Goal: Information Seeking & Learning: Learn about a topic

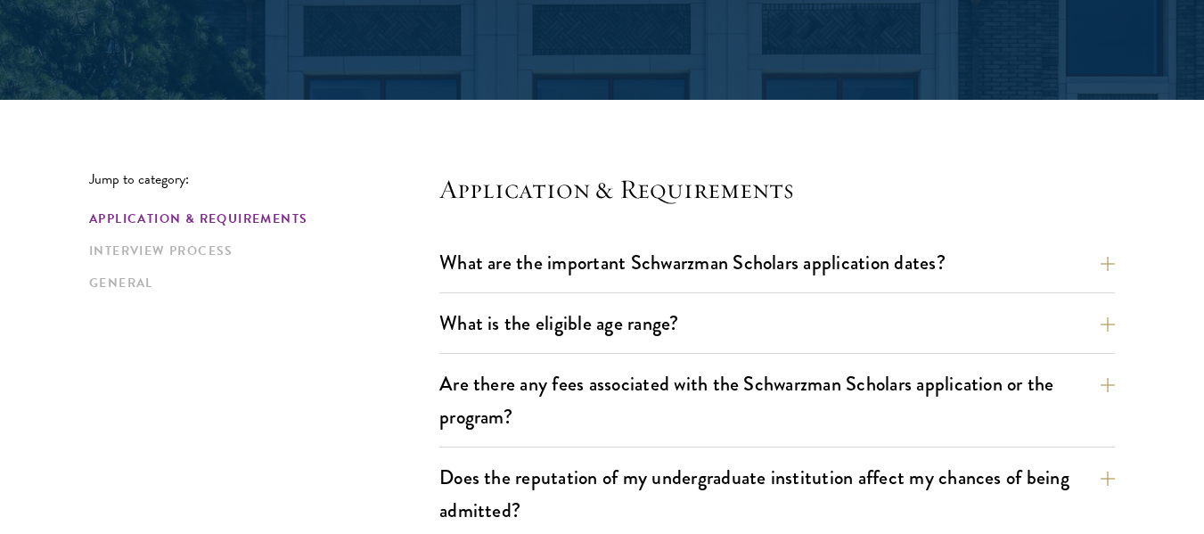
scroll to position [446, 0]
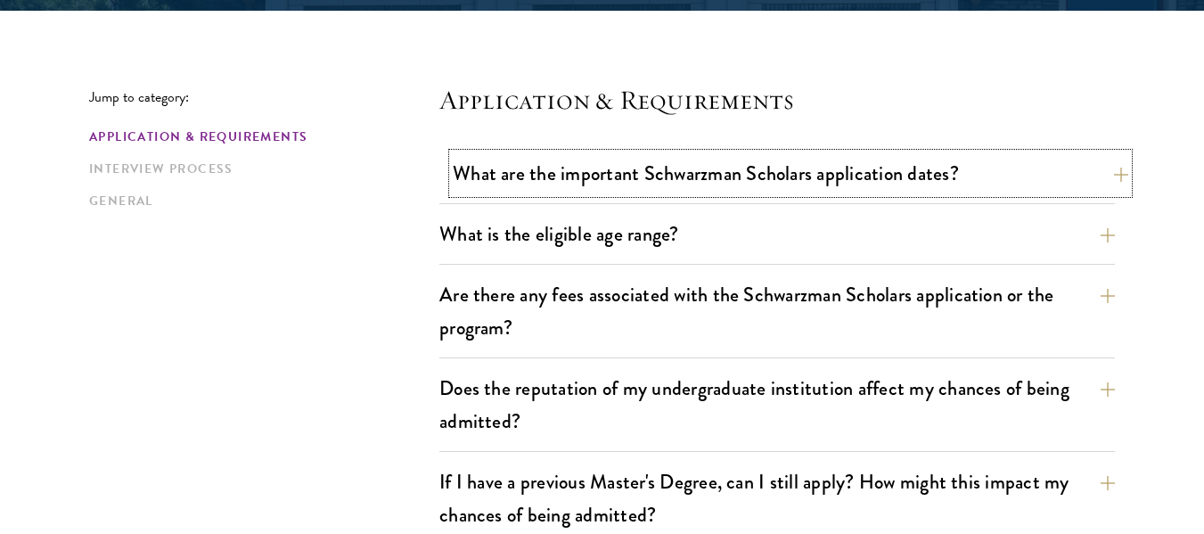
click at [980, 175] on button "What are the important Schwarzman Scholars application dates?" at bounding box center [791, 173] width 676 height 40
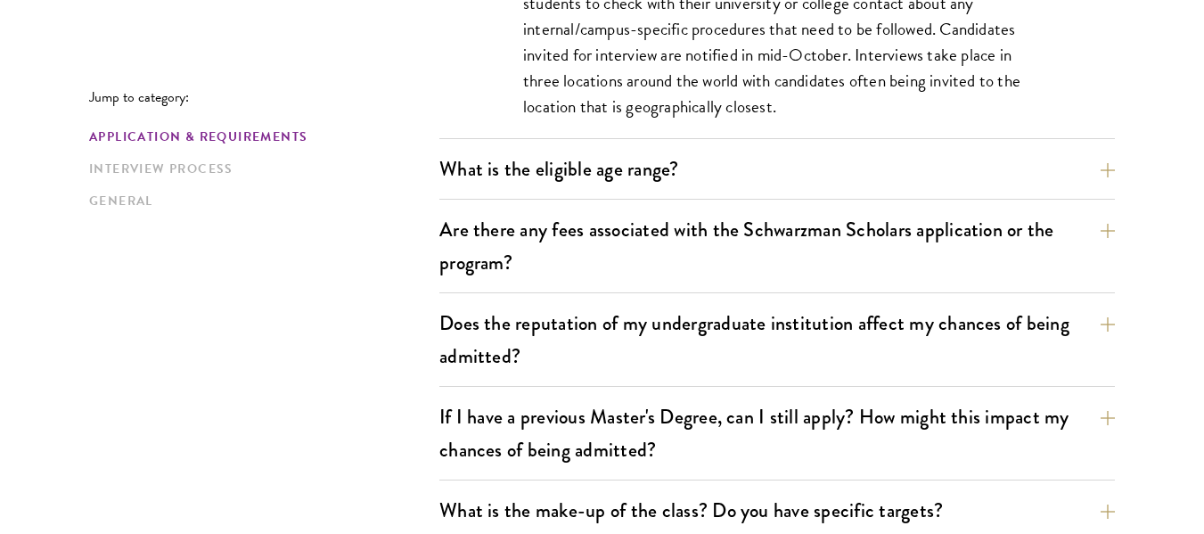
scroll to position [1070, 0]
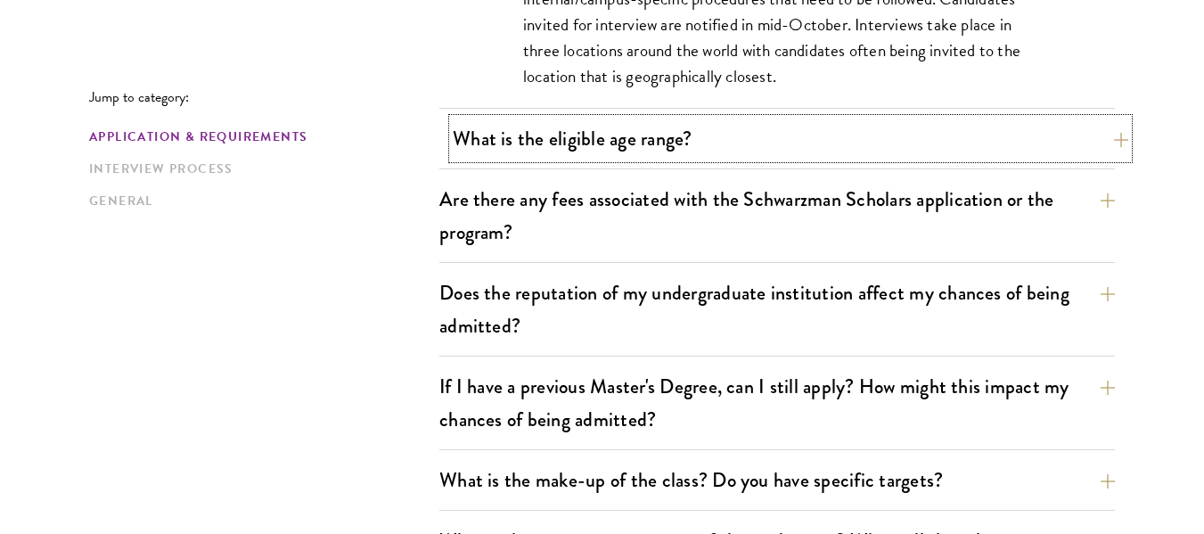
click at [934, 135] on button "What is the eligible age range?" at bounding box center [791, 139] width 676 height 40
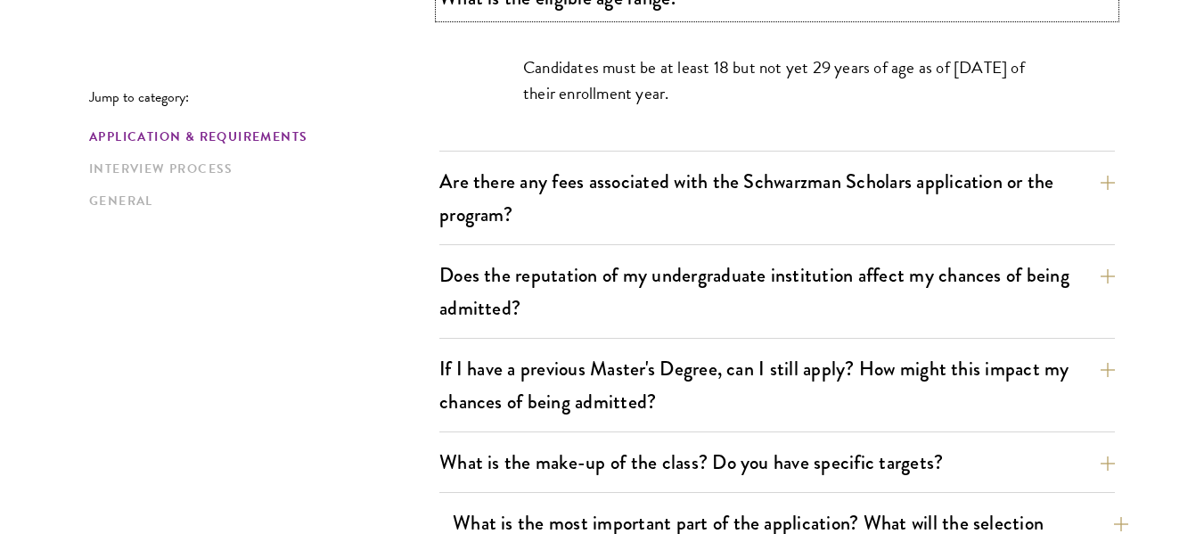
scroll to position [713, 0]
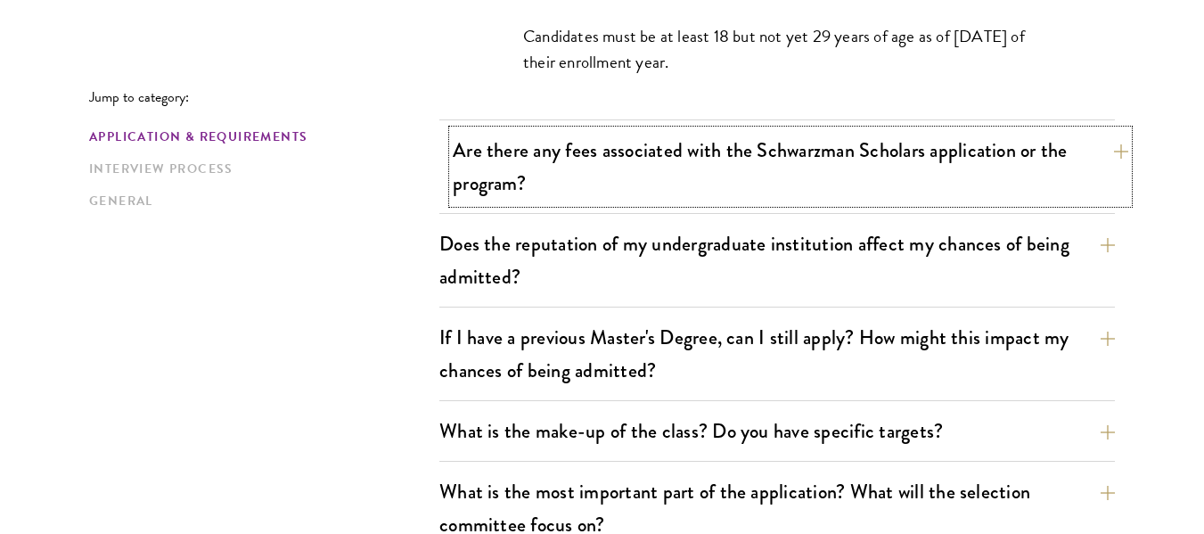
click at [969, 175] on button "Are there any fees associated with the Schwarzman Scholars application or the p…" at bounding box center [791, 166] width 676 height 73
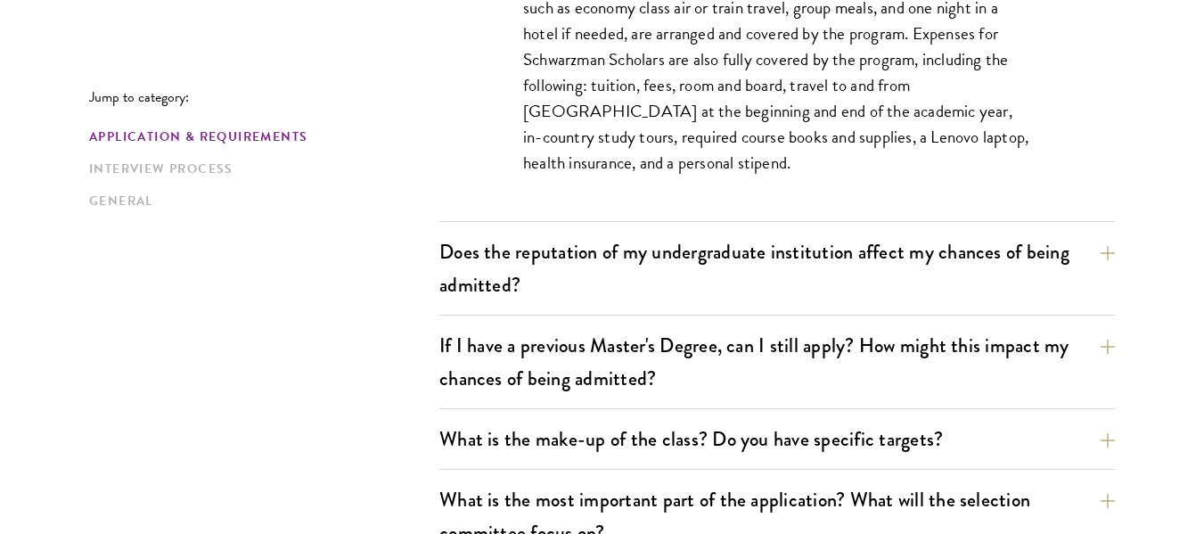
scroll to position [891, 0]
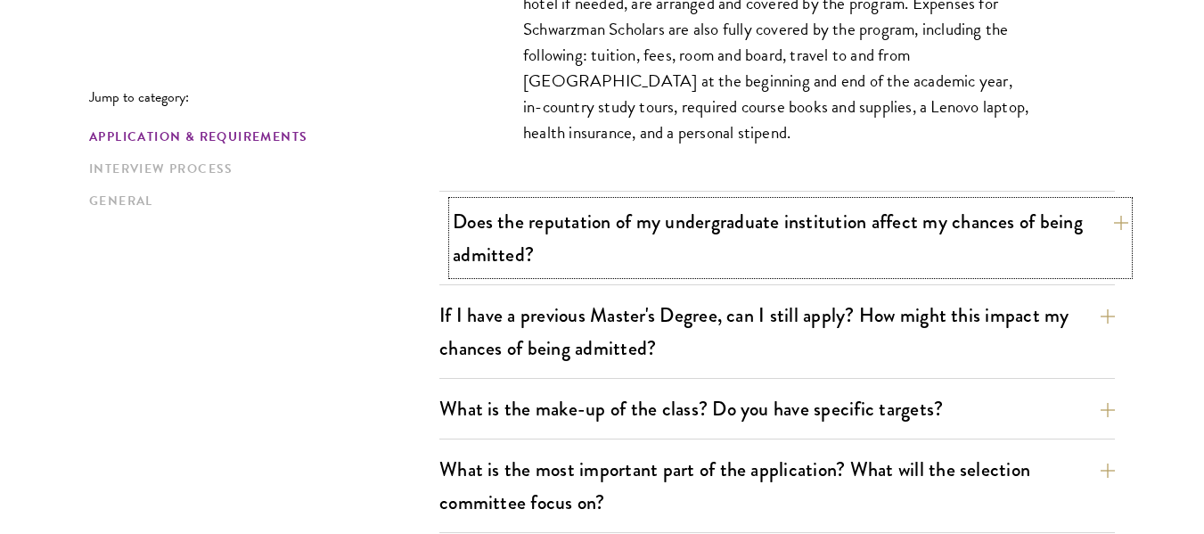
click at [954, 274] on button "Does the reputation of my undergraduate institution affect my chances of being …" at bounding box center [791, 237] width 676 height 73
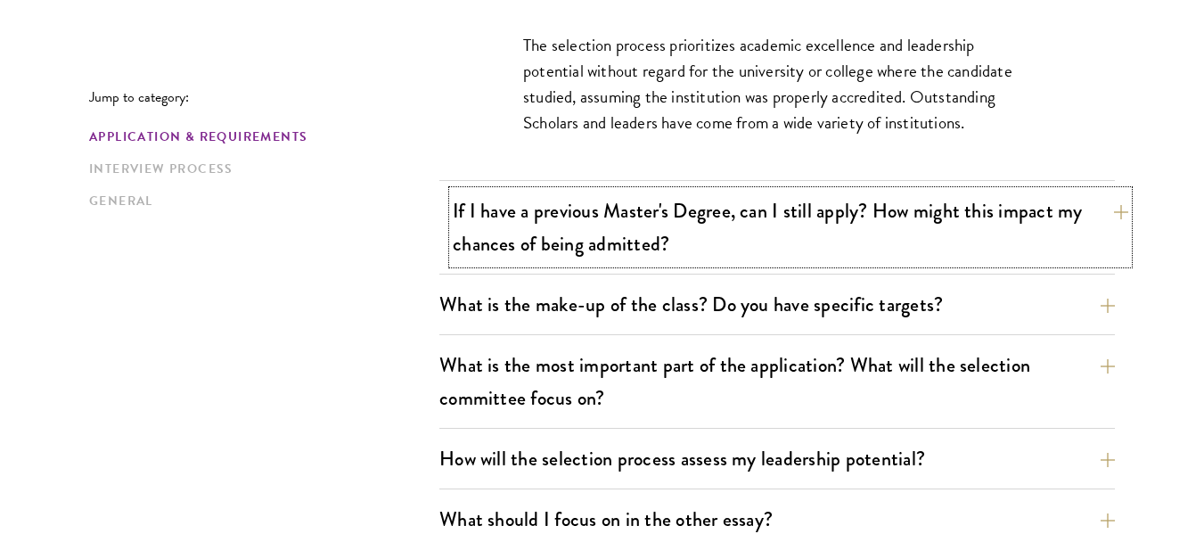
click at [1012, 251] on button "If I have a previous Master's Degree, can I still apply? How might this impact …" at bounding box center [791, 227] width 676 height 73
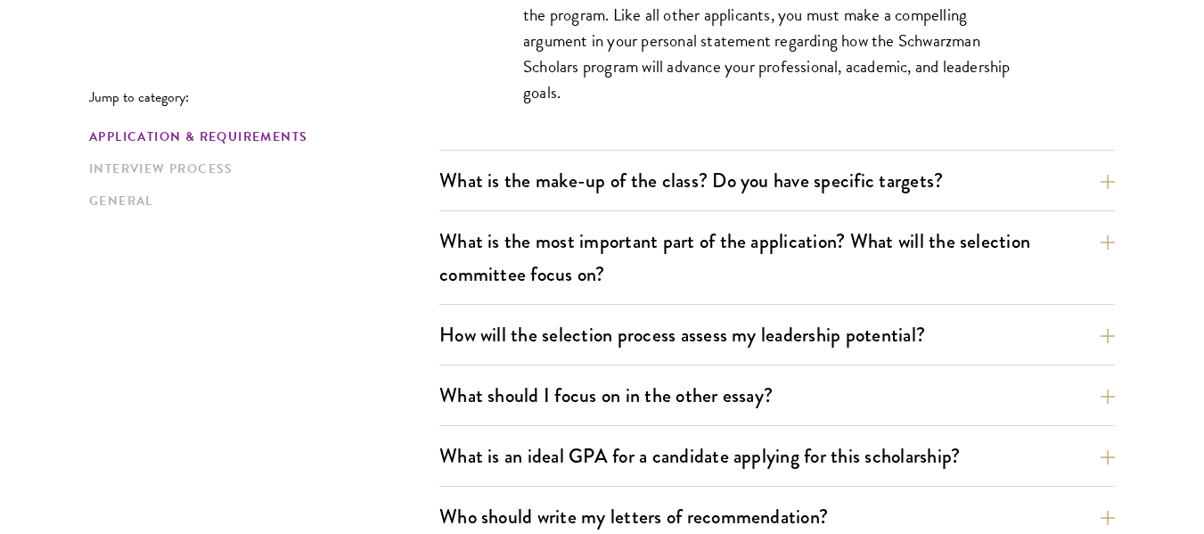
scroll to position [1070, 0]
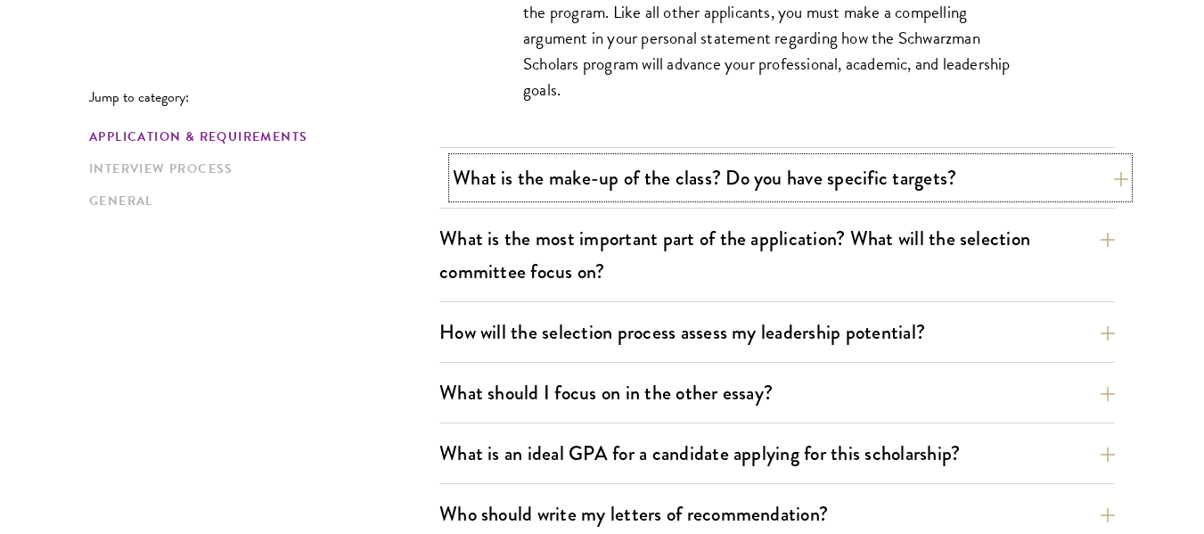
click at [1003, 197] on button "What is the make-up of the class? Do you have specific targets?" at bounding box center [791, 178] width 676 height 40
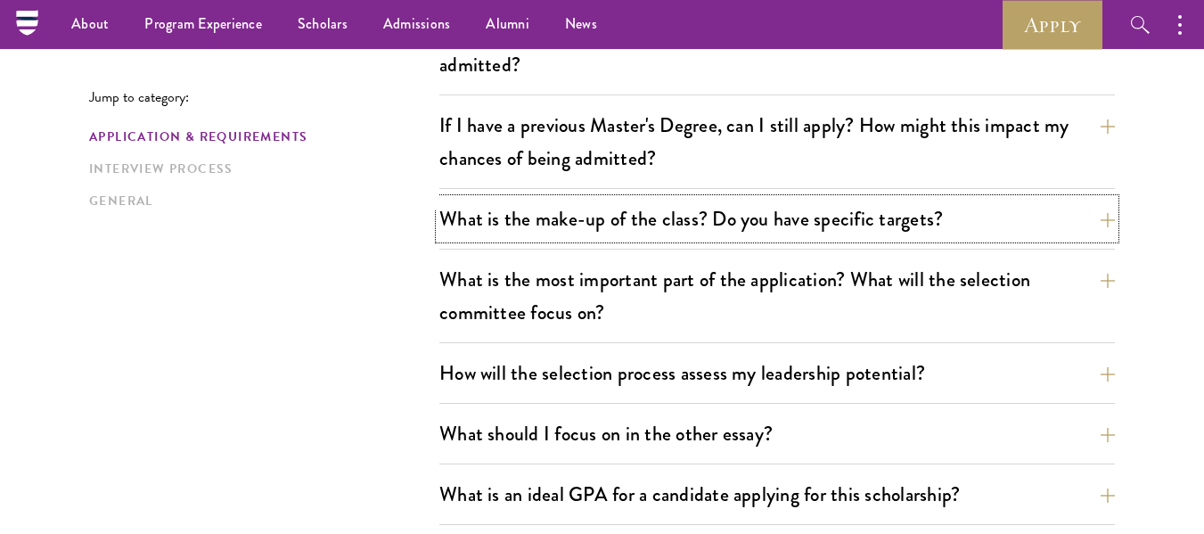
scroll to position [713, 0]
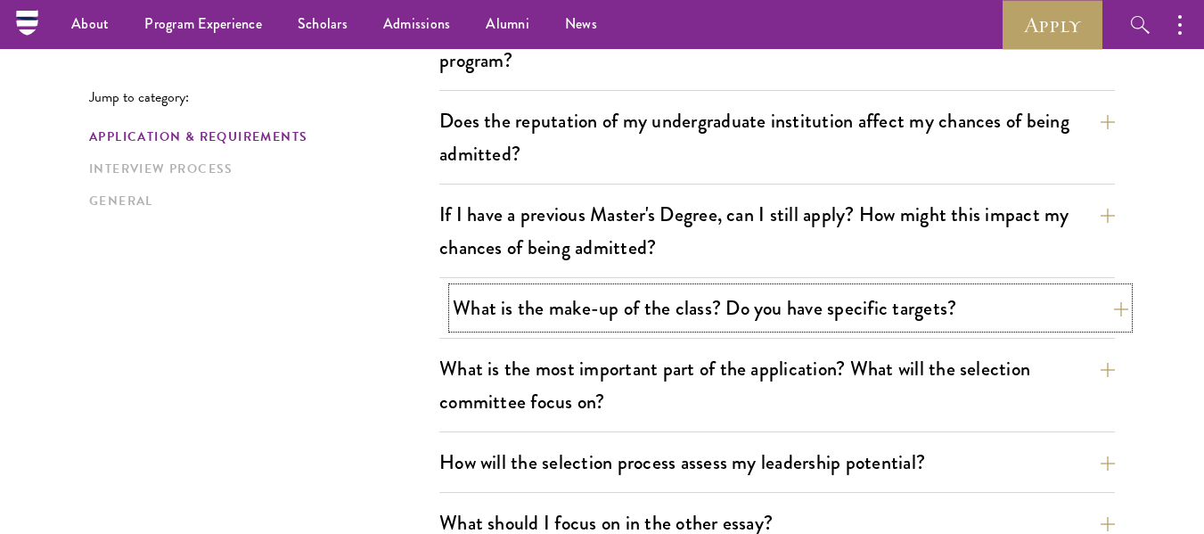
click at [977, 301] on button "What is the make-up of the class? Do you have specific targets?" at bounding box center [791, 308] width 676 height 40
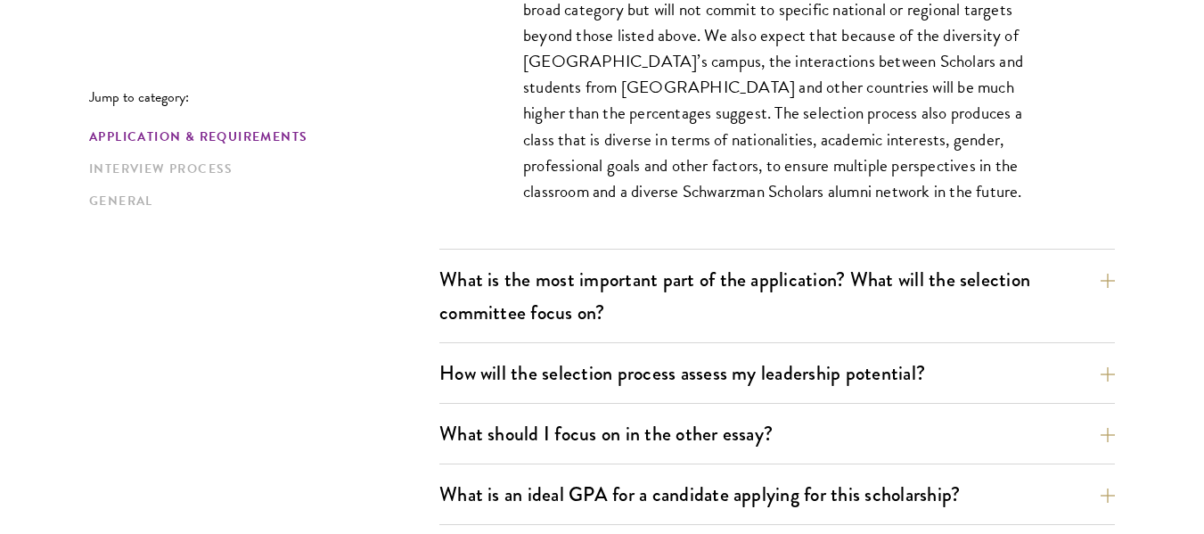
scroll to position [1248, 0]
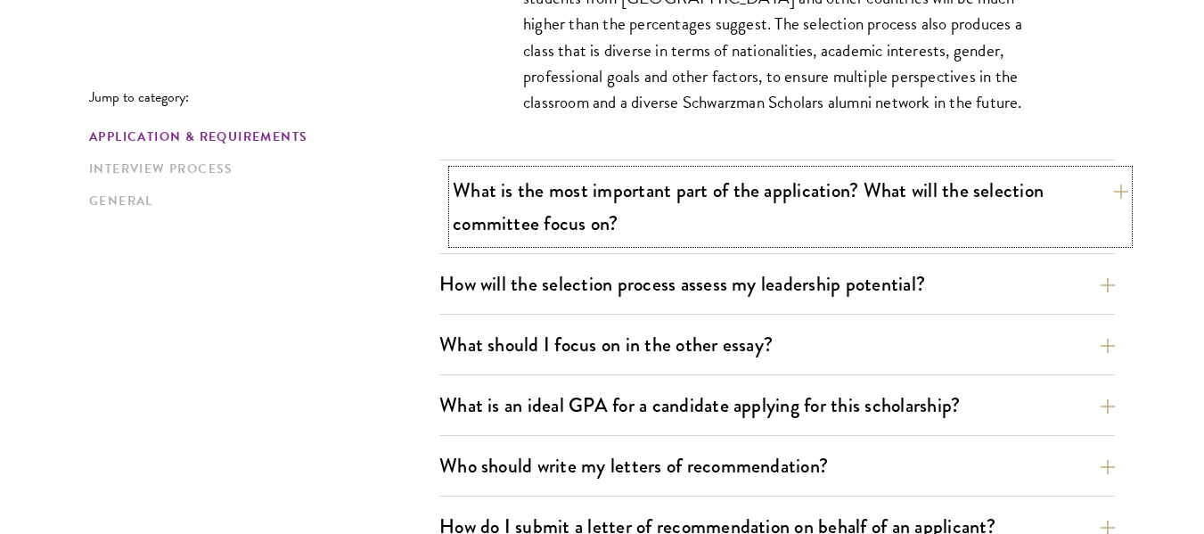
click at [752, 210] on button "What is the most important part of the application? What will the selection com…" at bounding box center [791, 206] width 676 height 73
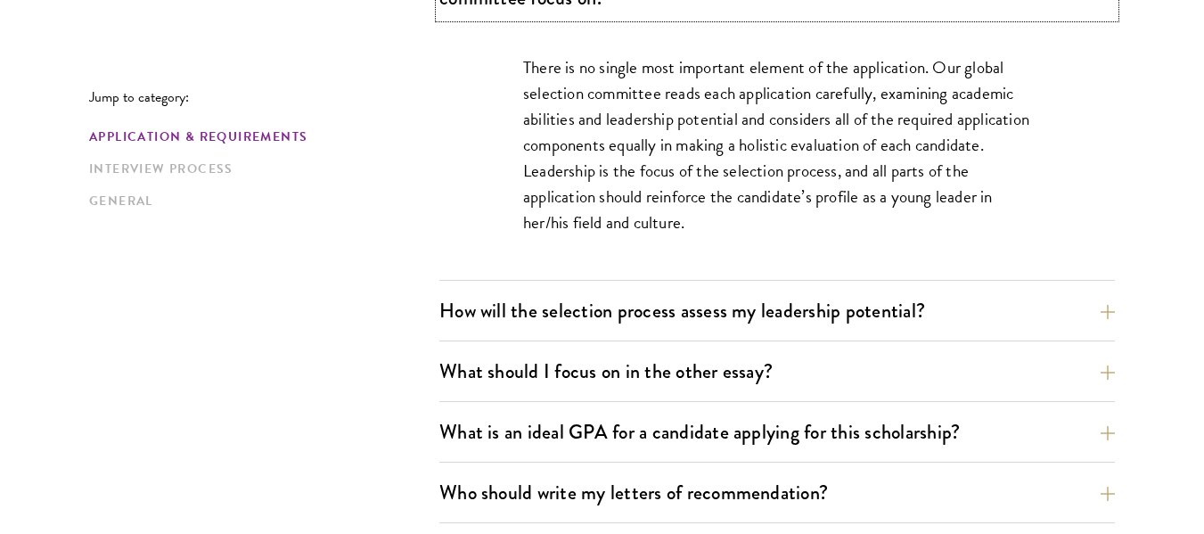
scroll to position [1159, 0]
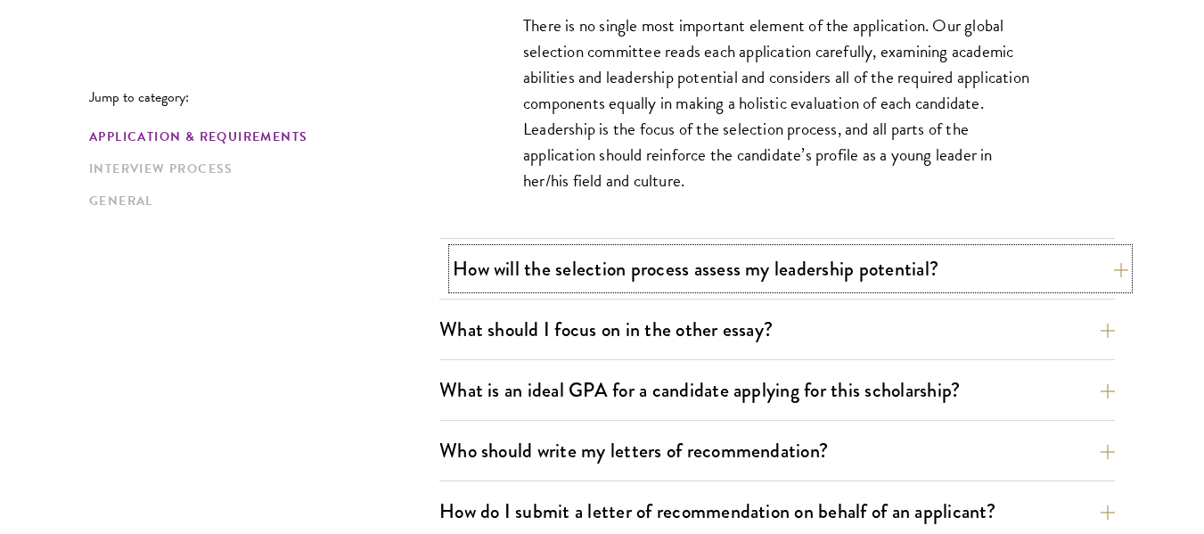
click at [1076, 267] on button "How will the selection process assess my leadership potential?" at bounding box center [791, 269] width 676 height 40
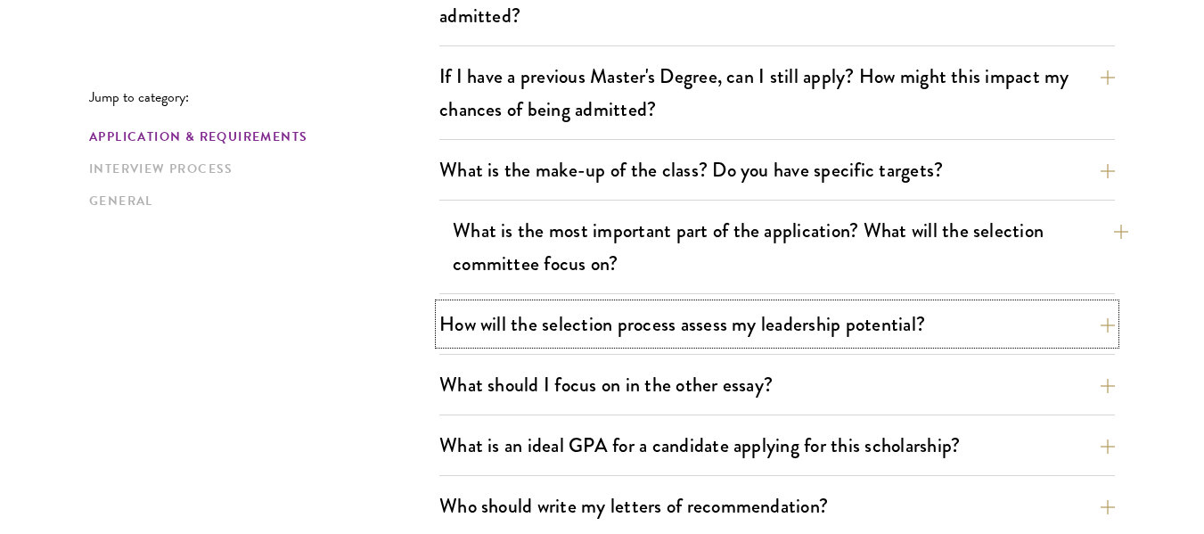
scroll to position [891, 0]
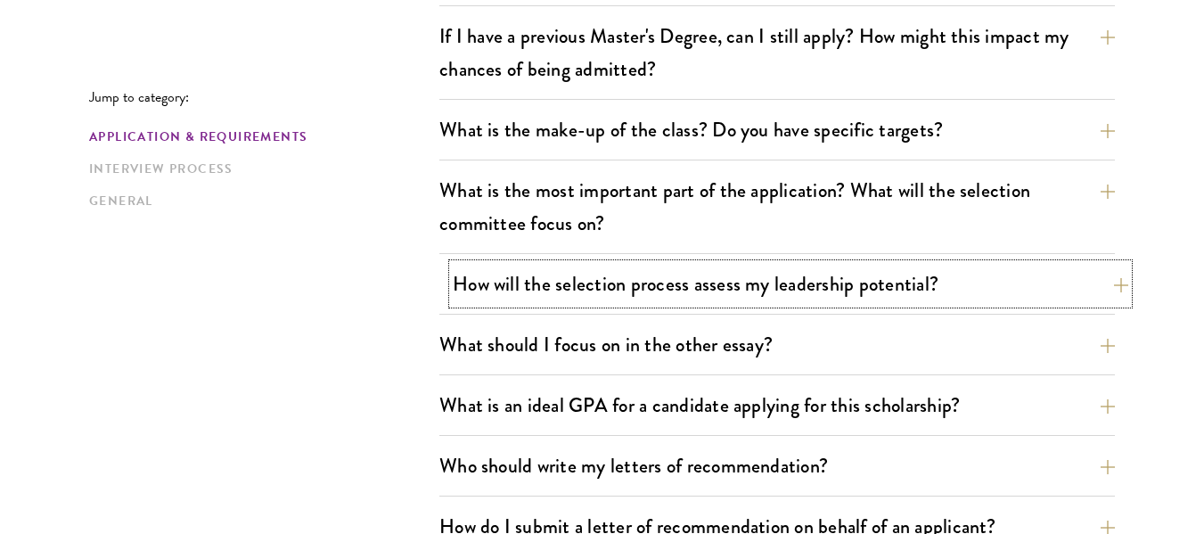
click at [1066, 294] on button "How will the selection process assess my leadership potential?" at bounding box center [791, 284] width 676 height 40
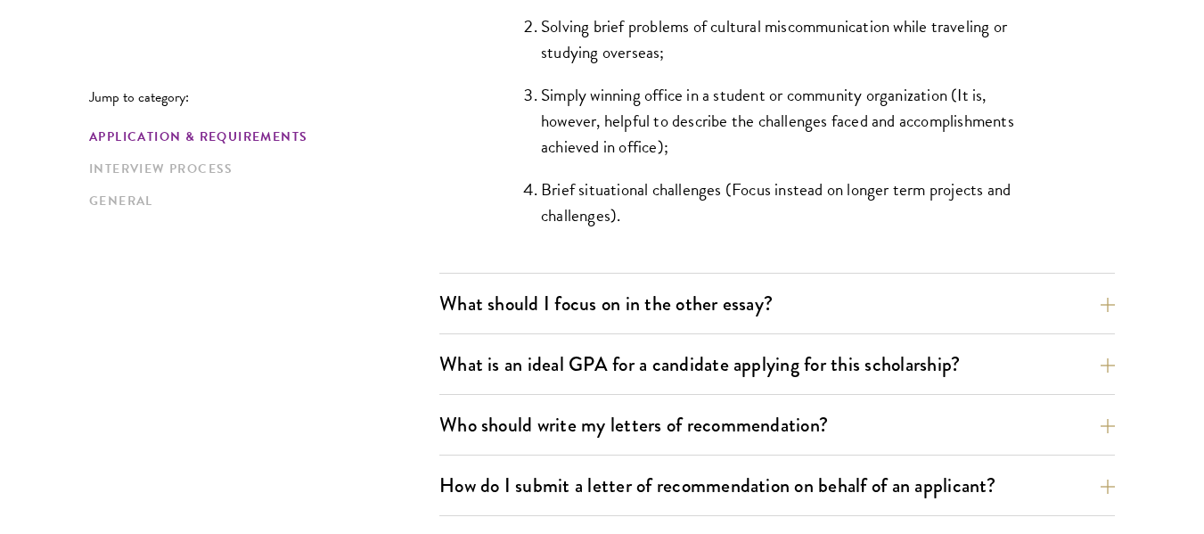
scroll to position [1961, 0]
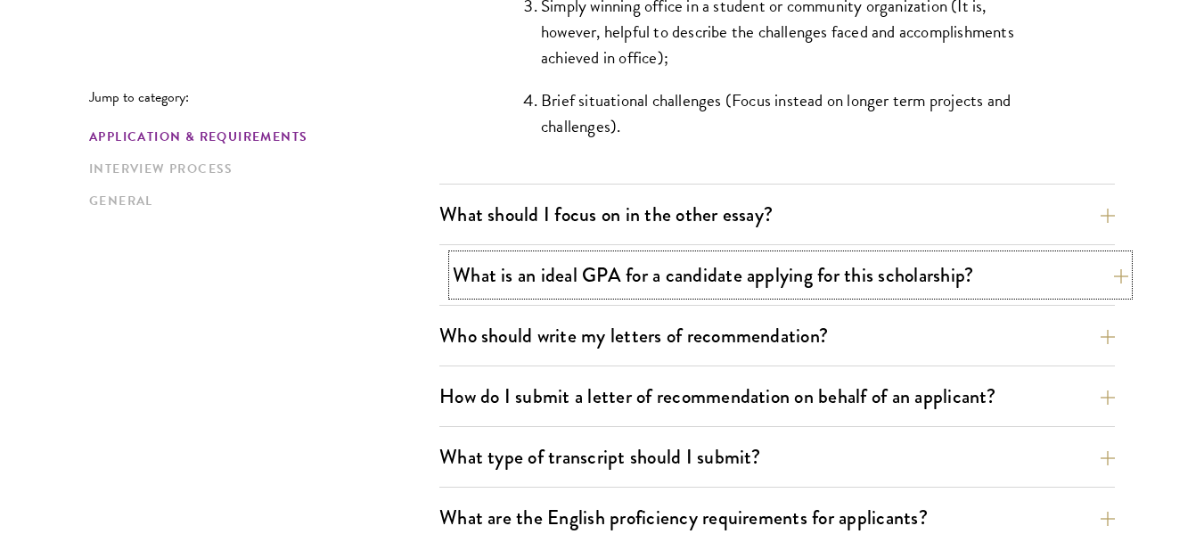
click at [926, 279] on button "What is an ideal GPA for a candidate applying for this scholarship?" at bounding box center [791, 275] width 676 height 40
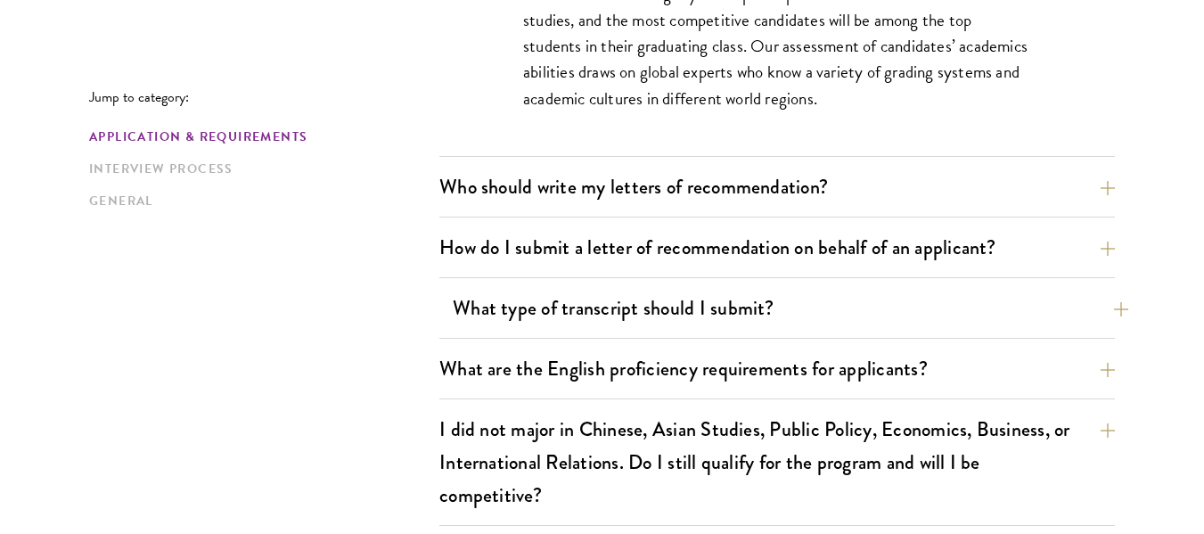
scroll to position [1515, 0]
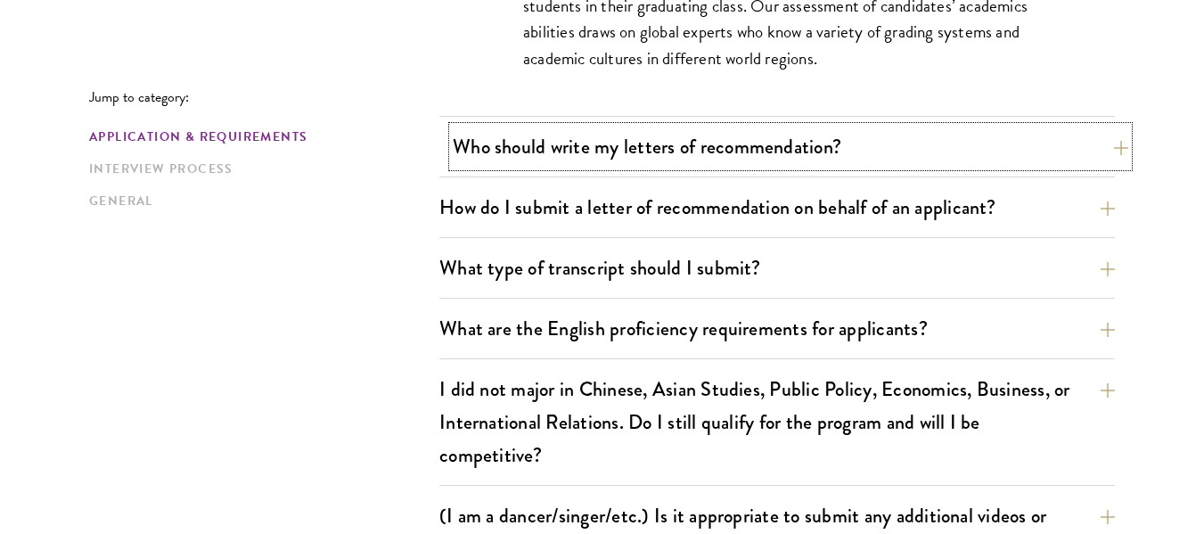
click at [998, 161] on button "Who should write my letters of recommendation?" at bounding box center [791, 147] width 676 height 40
click at [998, 161] on div "Who should write my letters of recommendation? All applicants including Current…" at bounding box center [777, 152] width 676 height 51
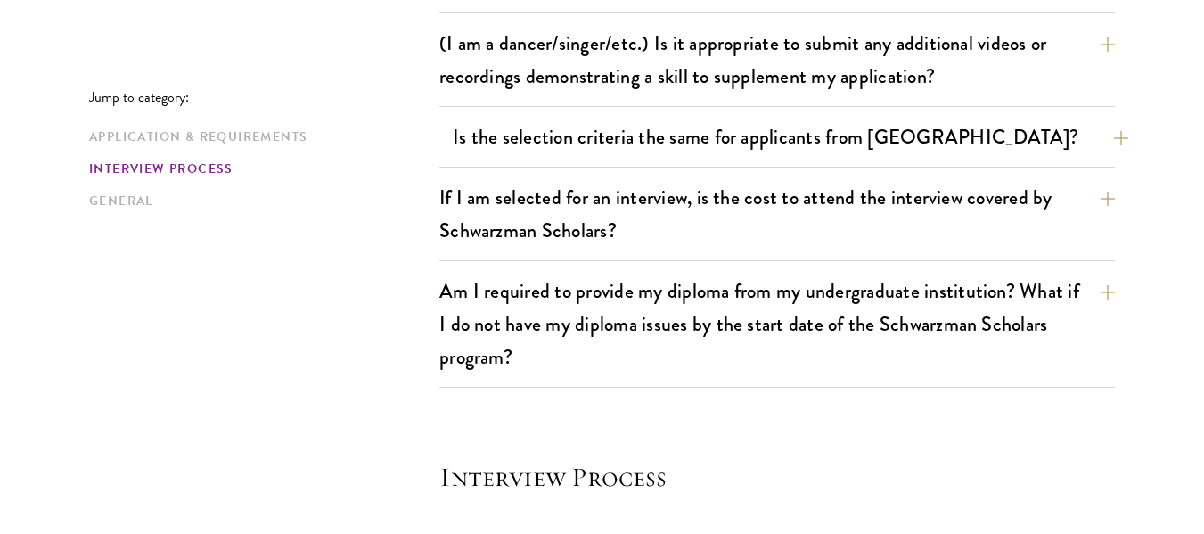
scroll to position [2496, 0]
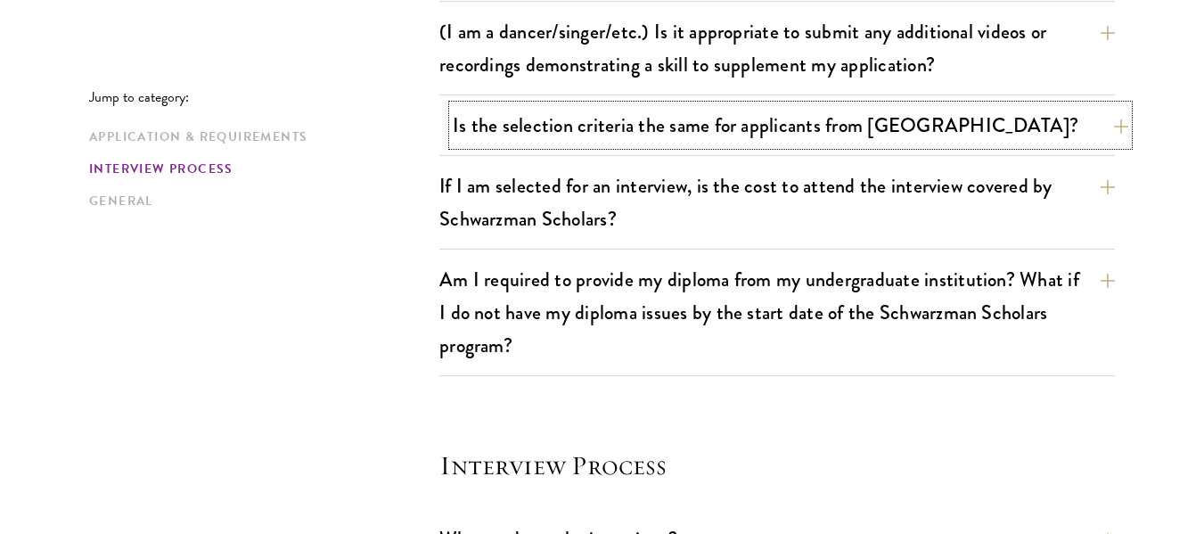
click at [1095, 140] on button "Is the selection criteria the same for applicants from [GEOGRAPHIC_DATA]?" at bounding box center [791, 125] width 676 height 40
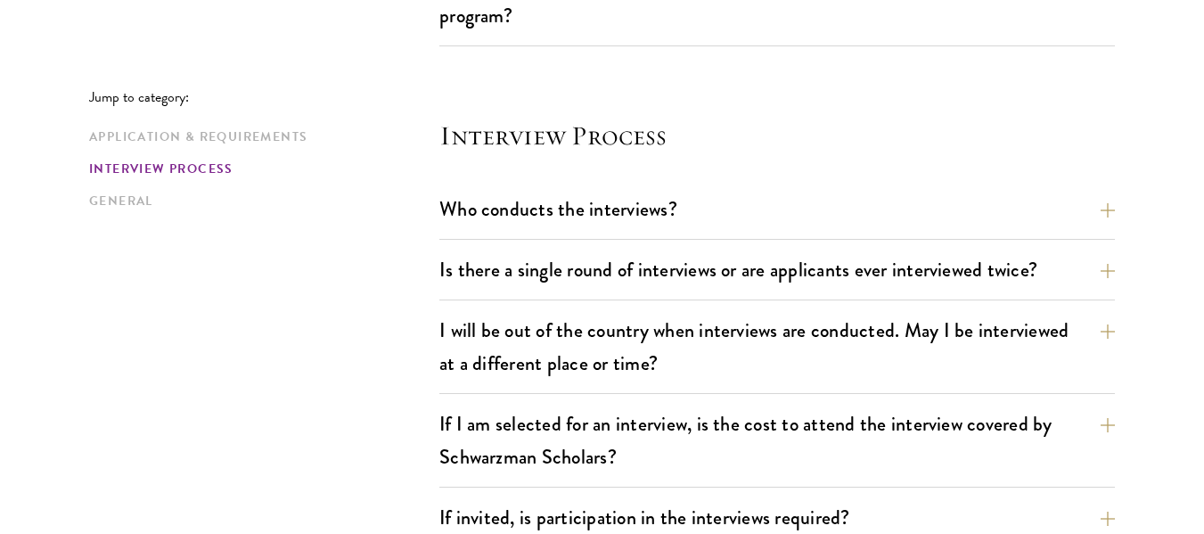
scroll to position [2051, 0]
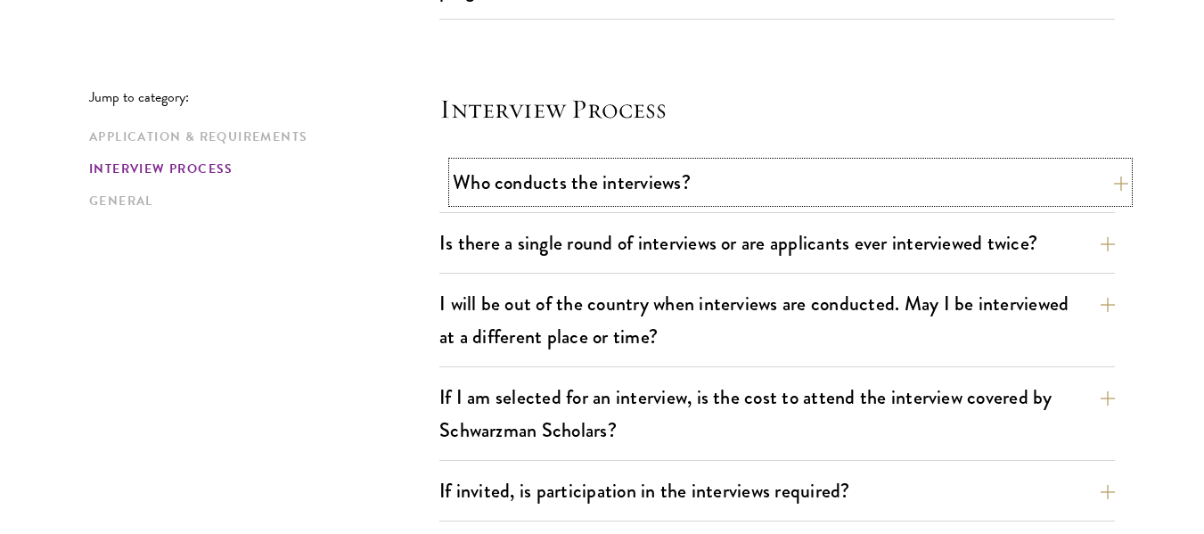
click at [795, 194] on button "Who conducts the interviews?" at bounding box center [791, 182] width 676 height 40
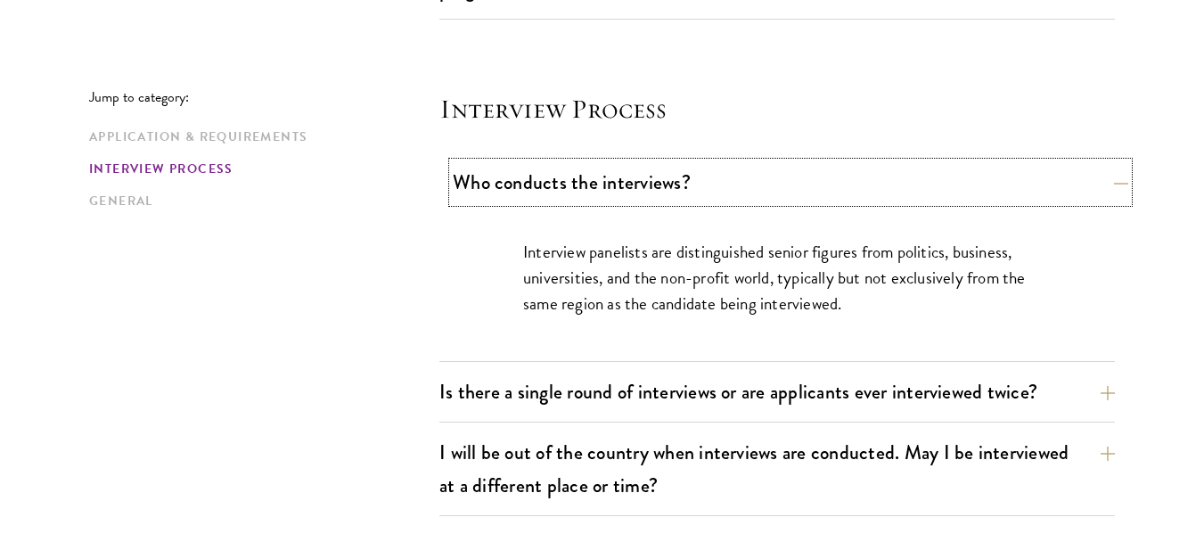
click at [795, 194] on button "Who conducts the interviews?" at bounding box center [791, 182] width 676 height 40
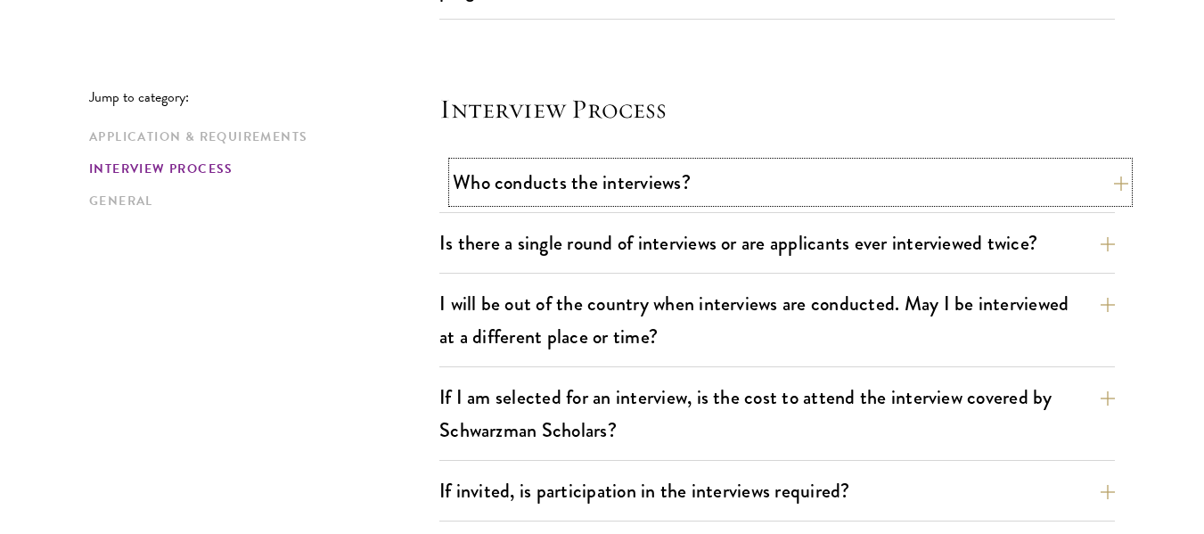
click at [828, 190] on button "Who conducts the interviews?" at bounding box center [791, 182] width 676 height 40
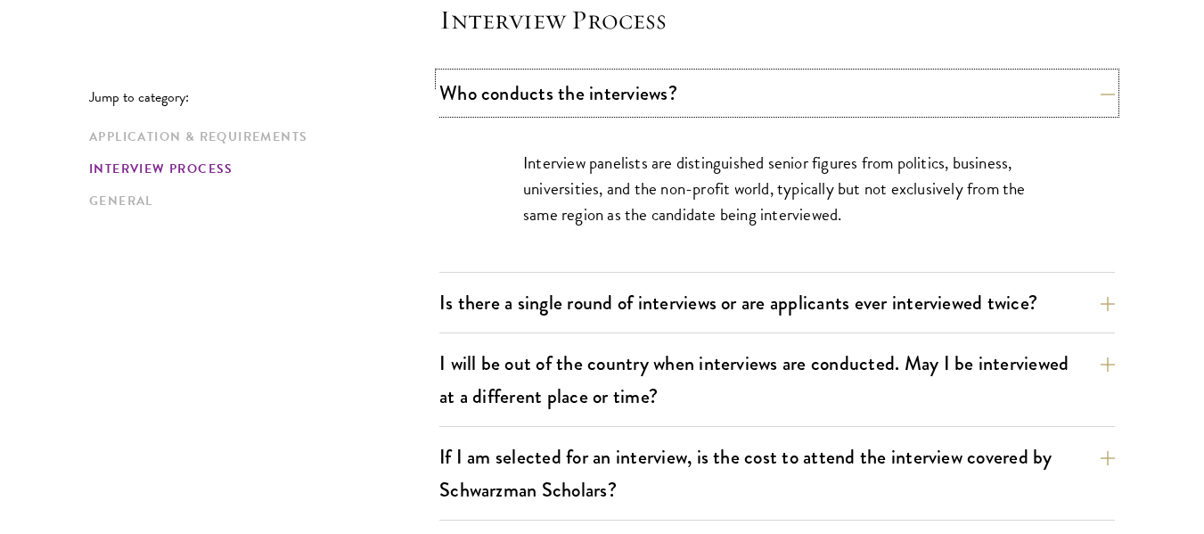
scroll to position [2229, 0]
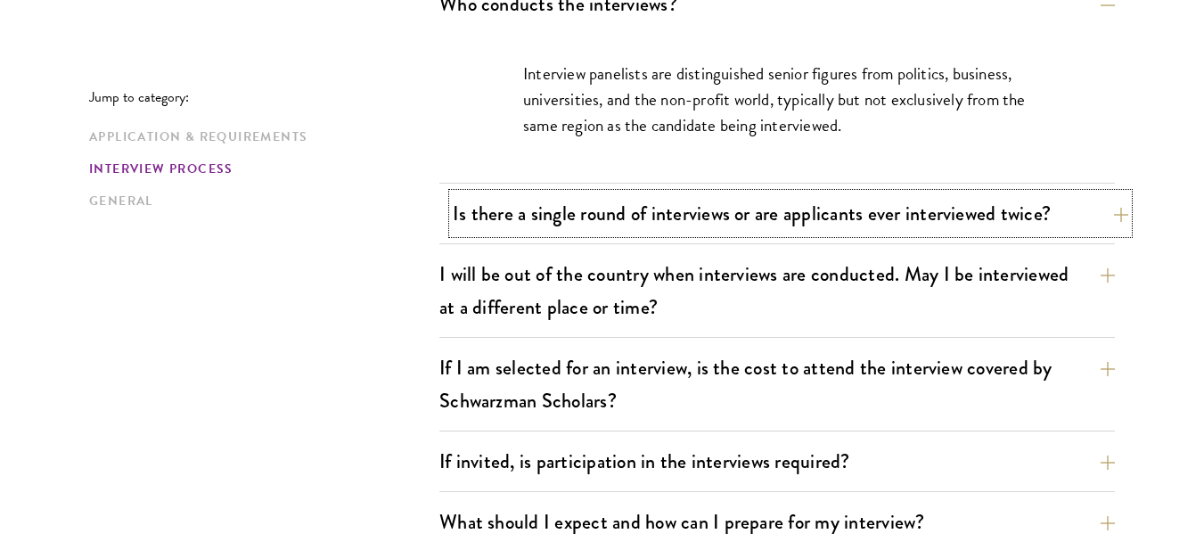
click at [895, 221] on button "Is there a single round of interviews or are applicants ever interviewed twice?" at bounding box center [791, 213] width 676 height 40
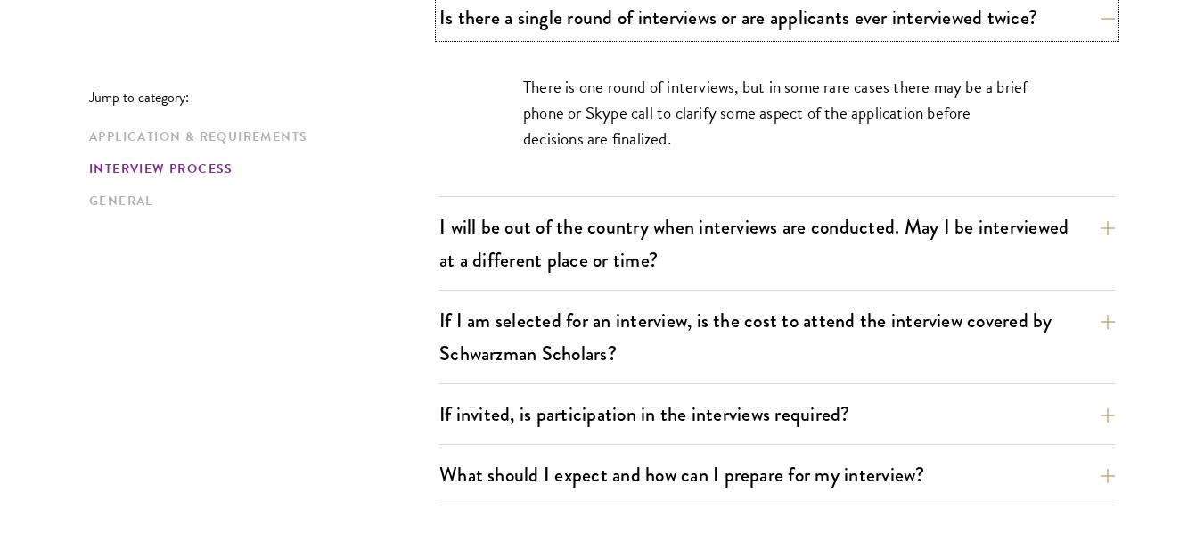
scroll to position [2318, 0]
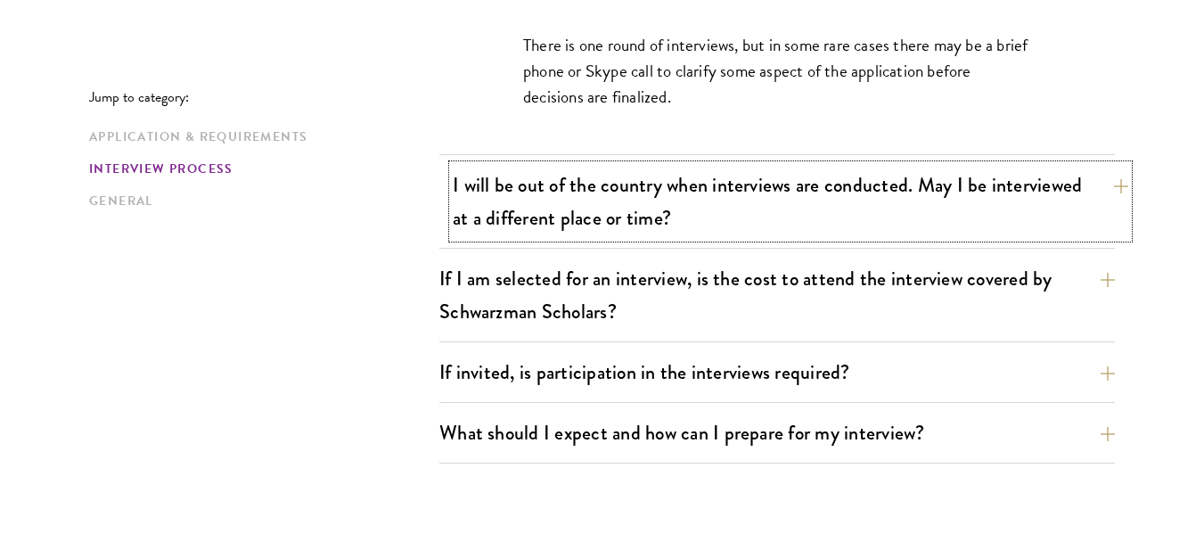
click at [889, 212] on button "I will be out of the country when interviews are conducted. May I be interviewe…" at bounding box center [791, 201] width 676 height 73
click at [889, 212] on div "I will be out of the country when interviews are conducted. May I be interviewe…" at bounding box center [777, 207] width 676 height 84
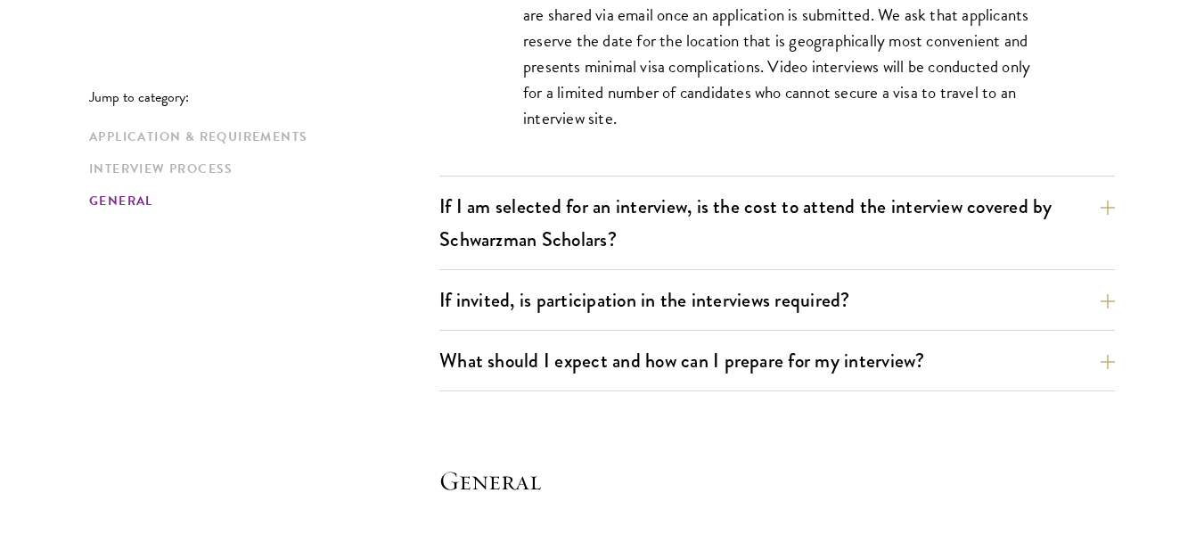
scroll to position [2497, 0]
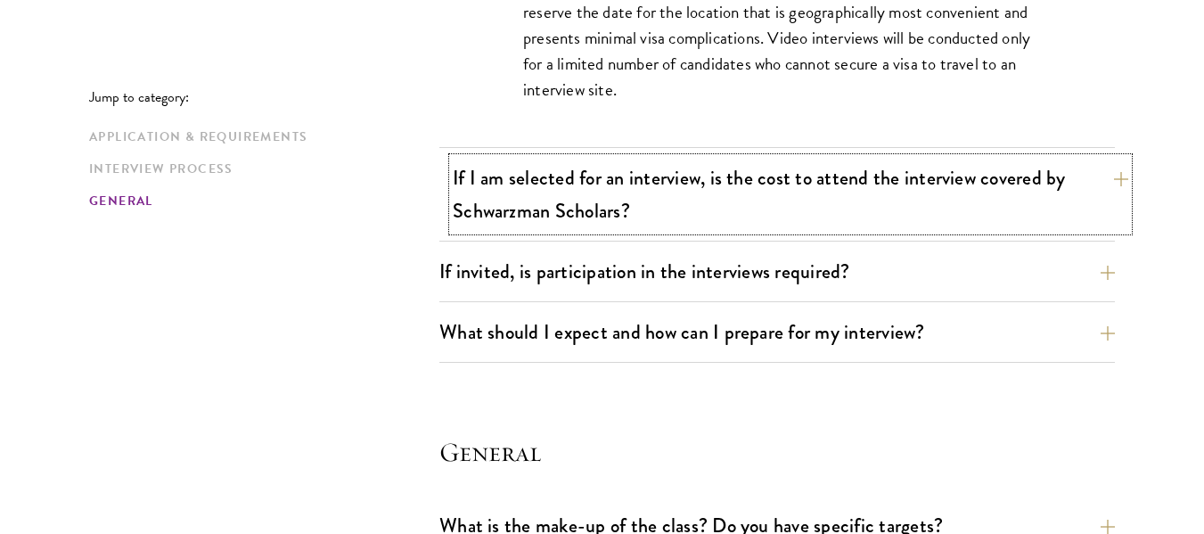
click at [895, 214] on button "If I am selected for an interview, is the cost to attend the interview covered …" at bounding box center [791, 194] width 676 height 73
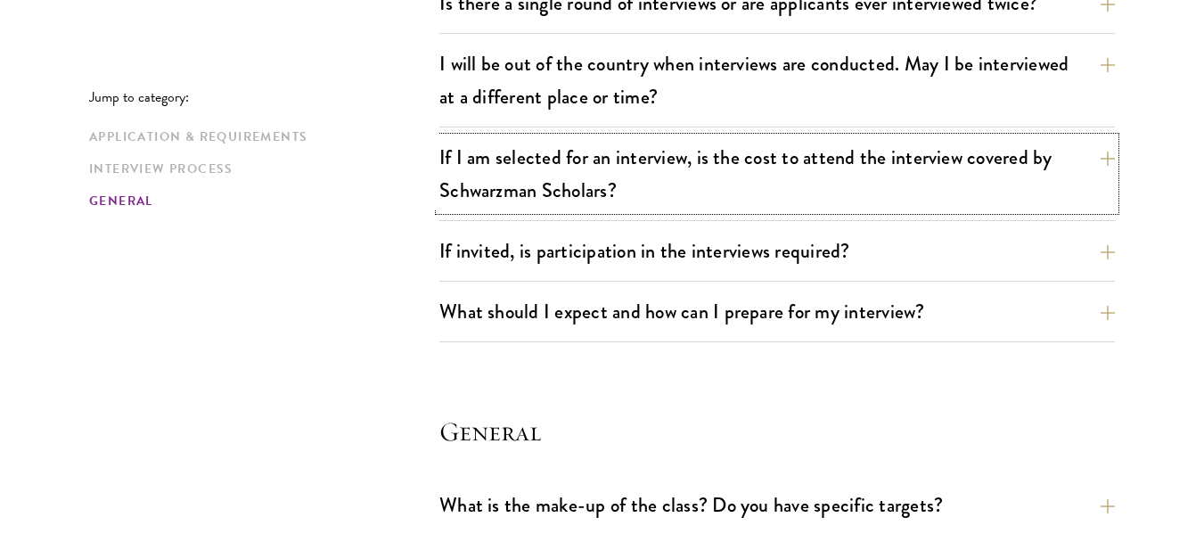
scroll to position [2318, 0]
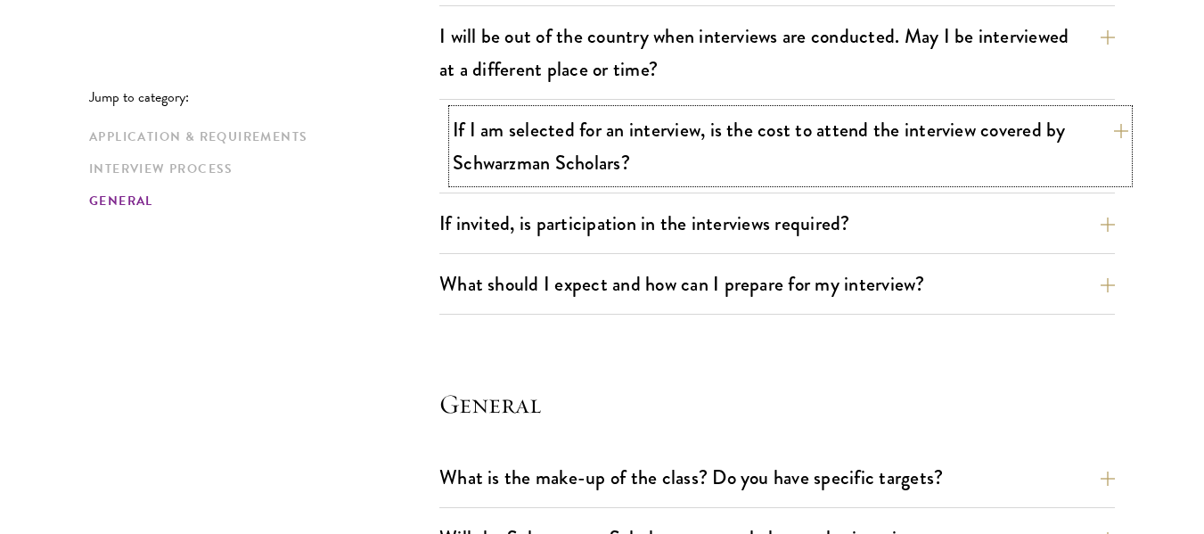
click at [915, 141] on button "If I am selected for an interview, is the cost to attend the interview covered …" at bounding box center [791, 146] width 676 height 73
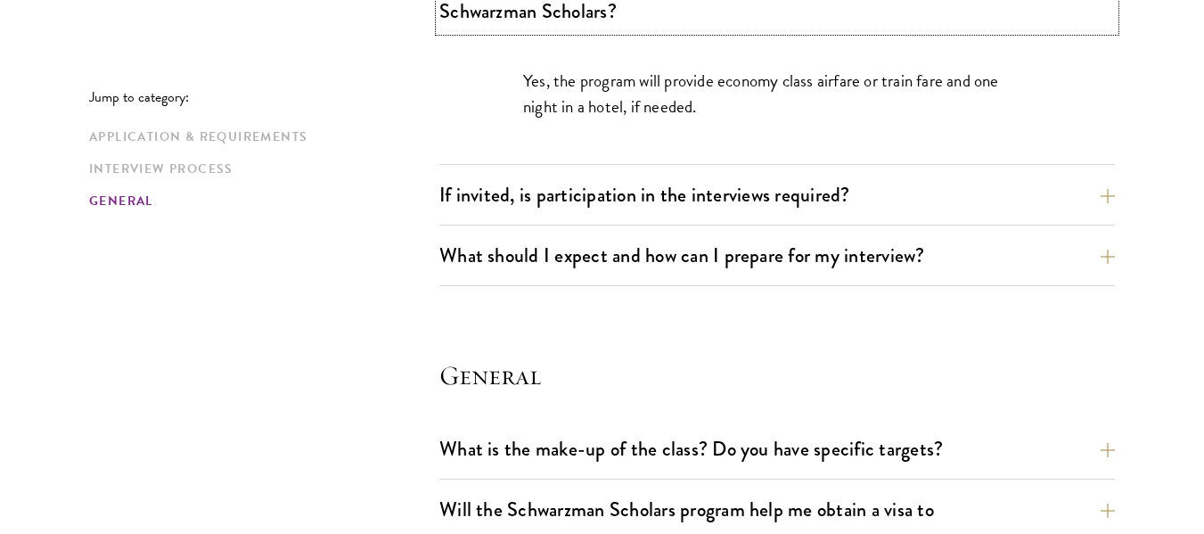
scroll to position [2497, 0]
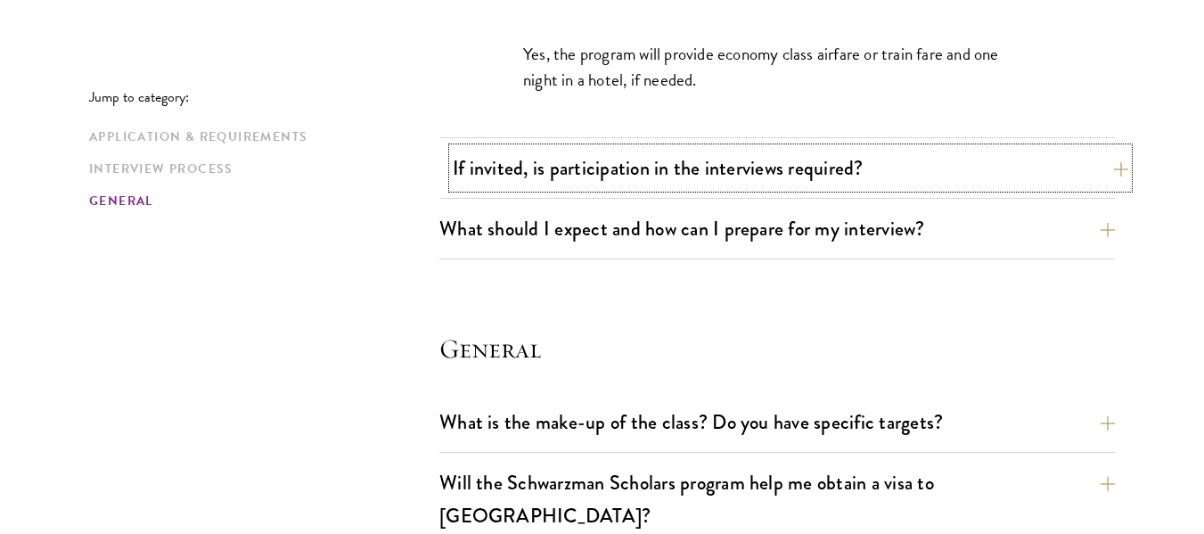
click at [975, 176] on button "If invited, is participation in the interviews required?" at bounding box center [791, 168] width 676 height 40
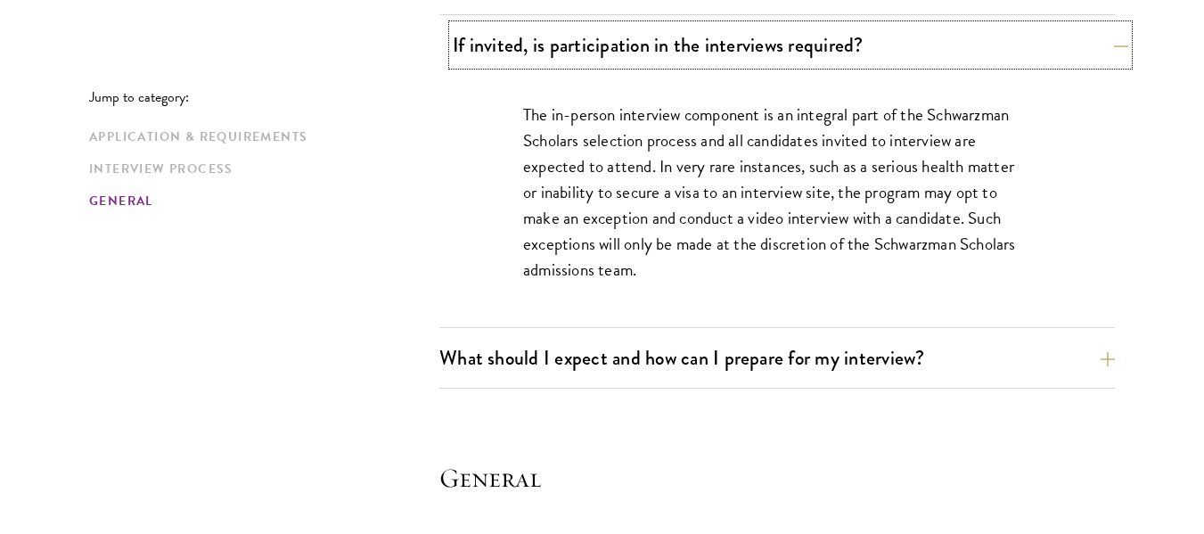
click at [975, 176] on div "If invited, is participation in the interviews required? The in-person intervie…" at bounding box center [777, 176] width 676 height 303
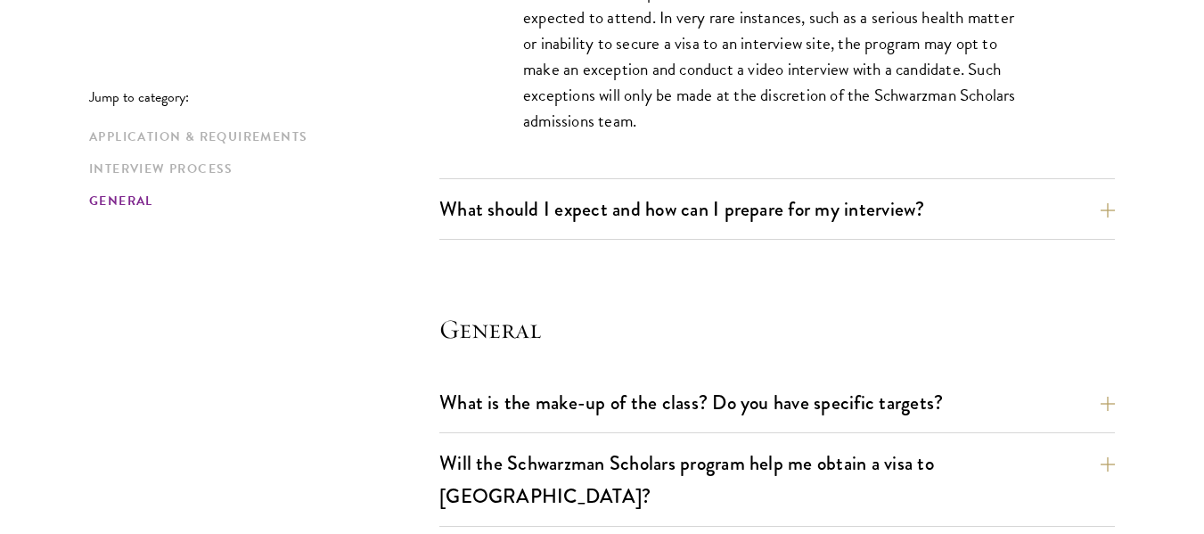
scroll to position [2675, 0]
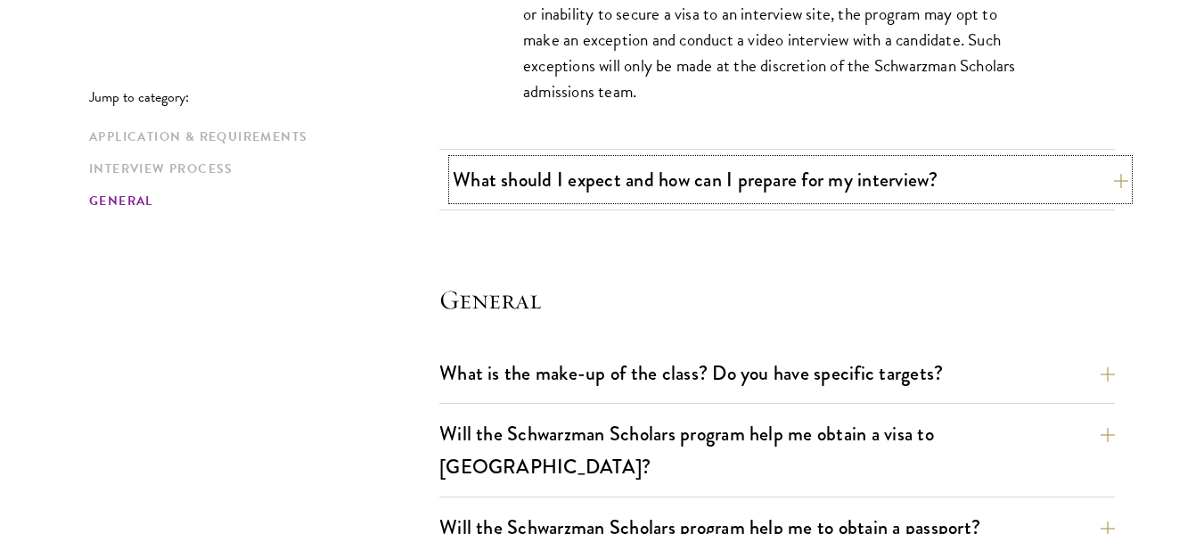
click at [897, 189] on button "What should I expect and how can I prepare for my interview?" at bounding box center [791, 180] width 676 height 40
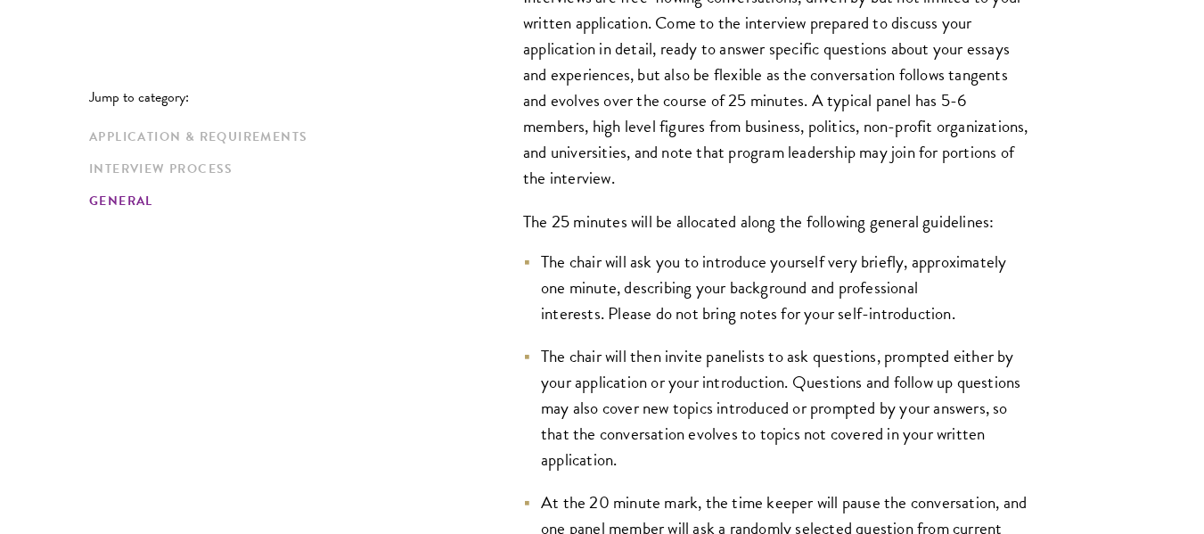
click at [897, 189] on div "What should I expect and how can I prepare for my interview? Interviews are fre…" at bounding box center [777, 483] width 676 height 1153
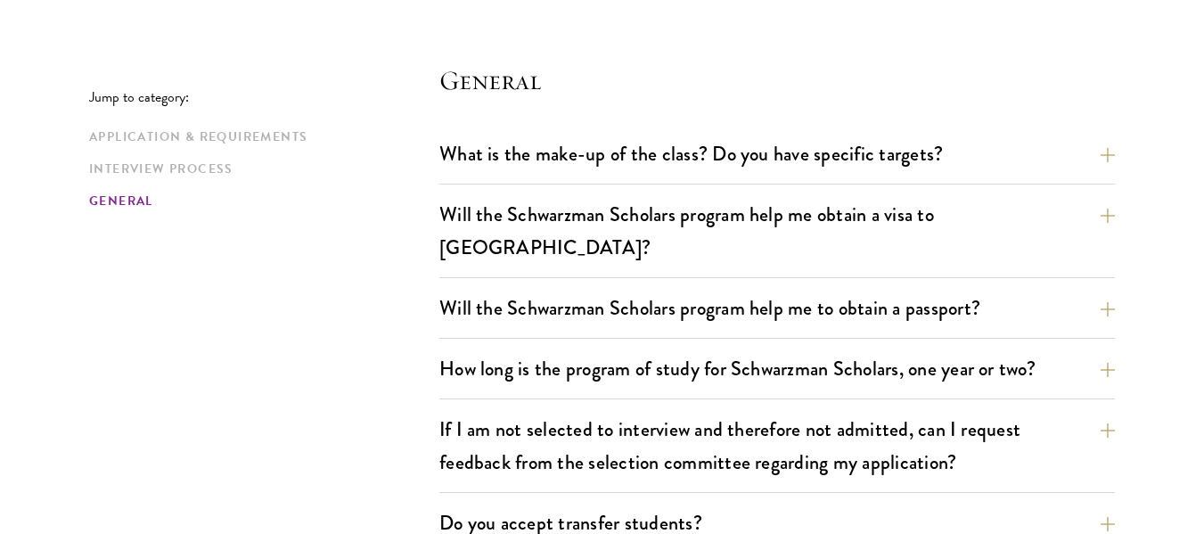
scroll to position [3834, 0]
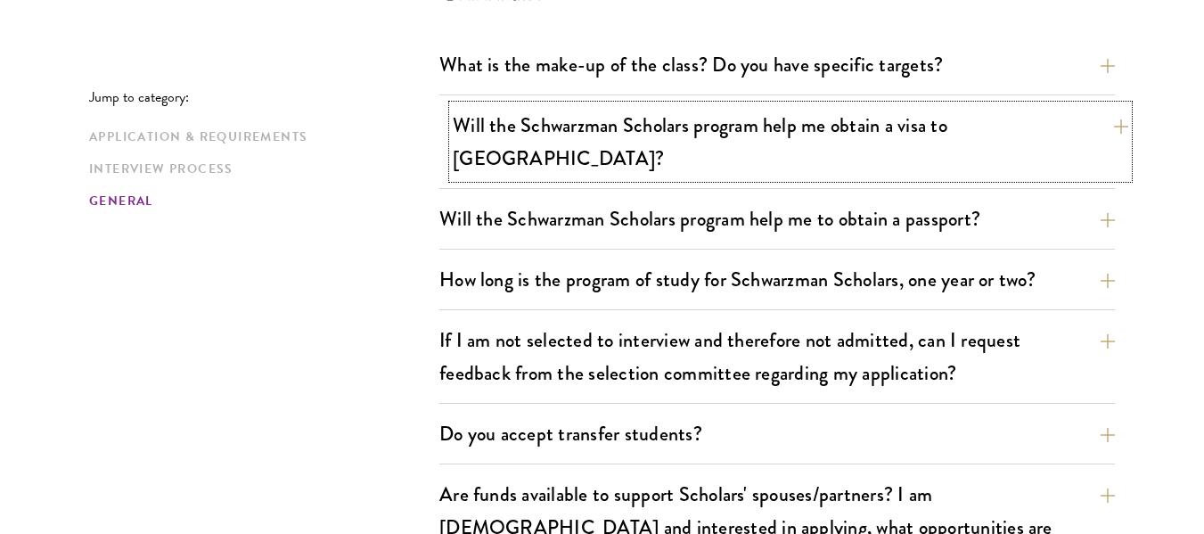
click at [846, 125] on button "Will the Schwarzman Scholars program help me obtain a visa to [GEOGRAPHIC_DATA]?" at bounding box center [791, 141] width 676 height 73
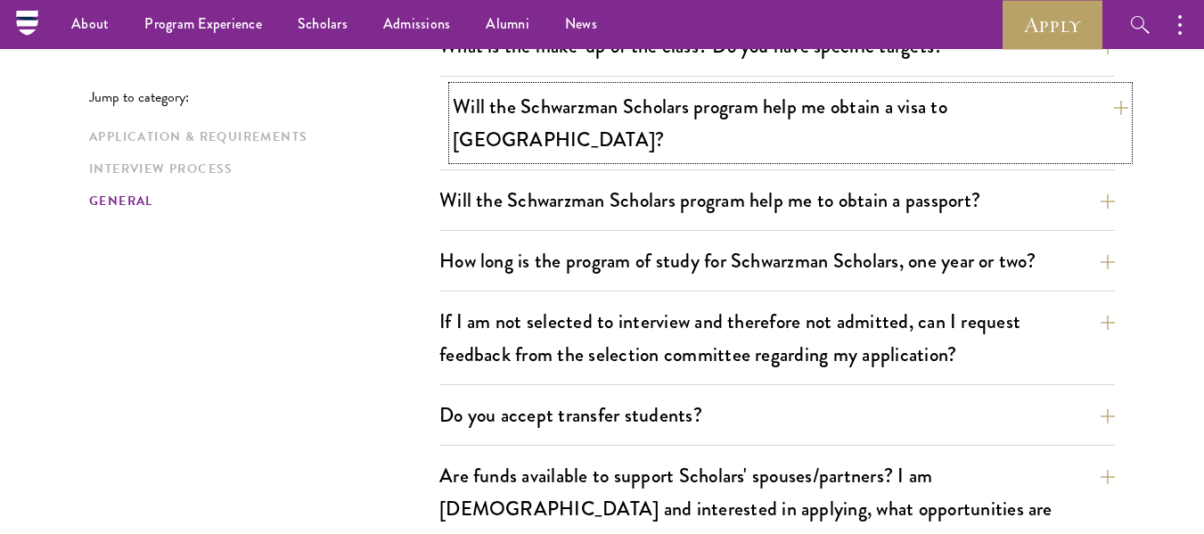
scroll to position [2731, 0]
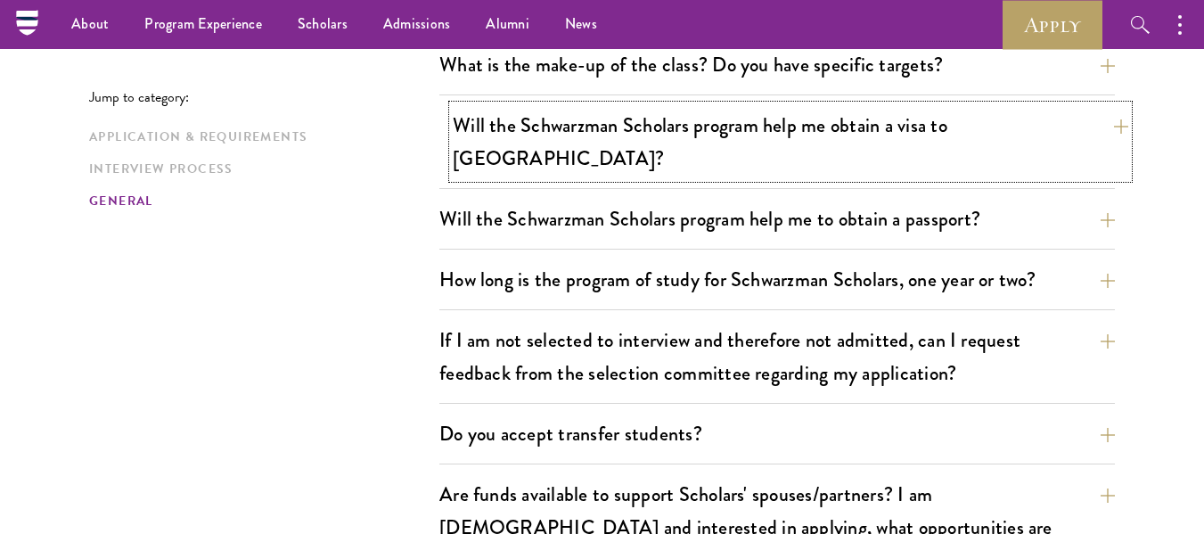
click at [846, 125] on button "Will the Schwarzman Scholars program help me obtain a visa to [GEOGRAPHIC_DATA]?" at bounding box center [791, 141] width 676 height 73
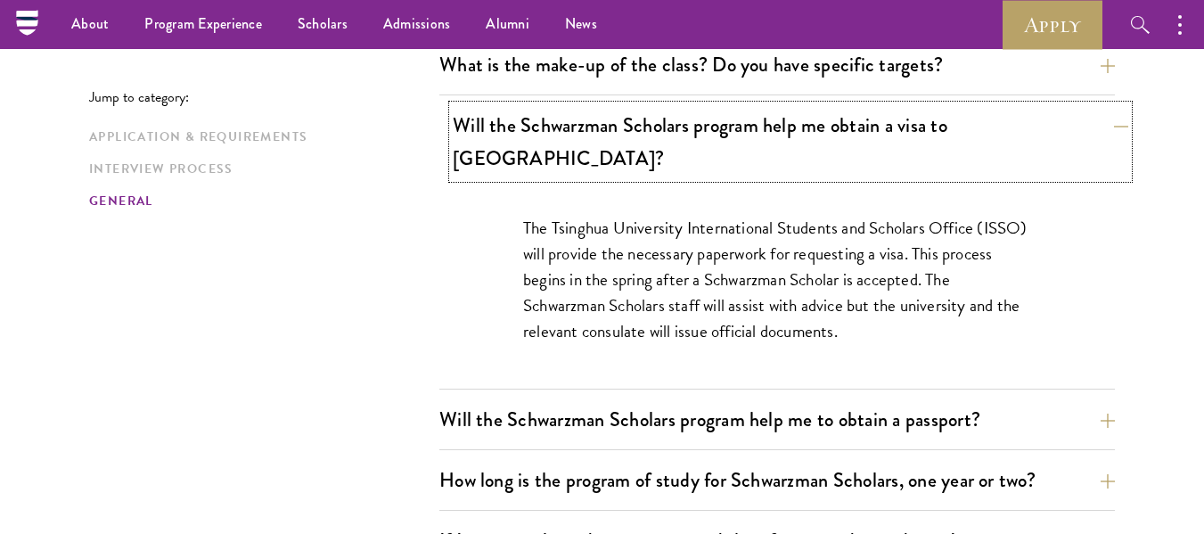
click at [844, 130] on button "Will the Schwarzman Scholars program help me obtain a visa to [GEOGRAPHIC_DATA]?" at bounding box center [791, 141] width 676 height 73
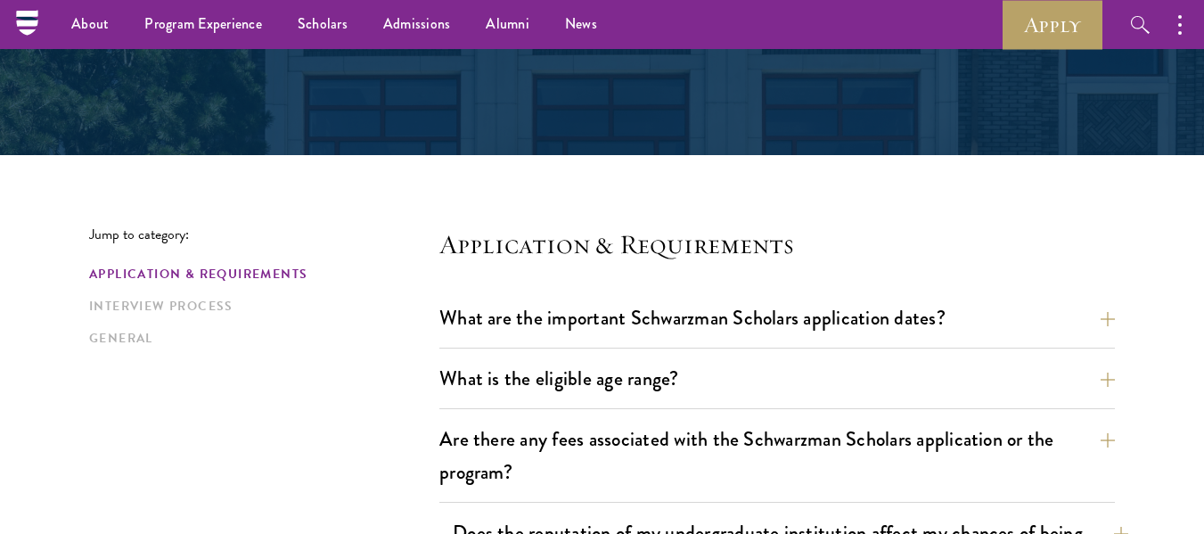
scroll to position [0, 0]
